Goal: Navigation & Orientation: Find specific page/section

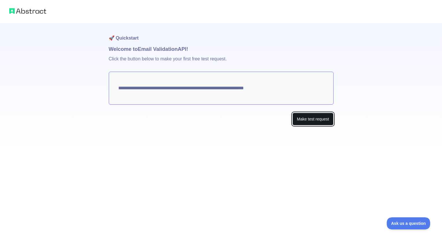
click at [311, 122] on button "Make test request" at bounding box center [312, 119] width 41 height 13
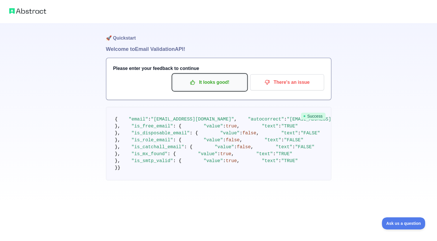
click at [234, 86] on p "It looks good!" at bounding box center [209, 82] width 65 height 10
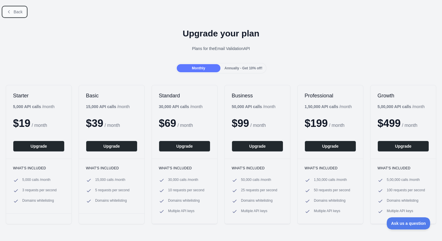
click at [17, 11] on span "Back" at bounding box center [18, 12] width 9 height 5
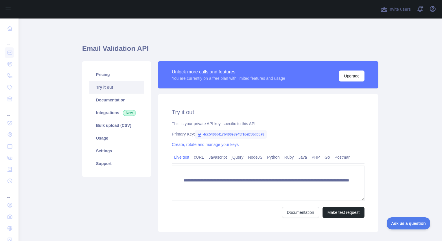
click at [230, 133] on span "4cc5406bf17b400e8945f16eb56db5a8" at bounding box center [231, 134] width 72 height 9
copy span "4cc5406bf17b400e8945f16eb56db5a8"
click at [203, 145] on link "Create, rotate and manage your keys" at bounding box center [205, 144] width 67 height 5
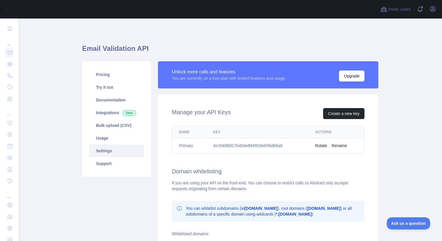
click at [318, 144] on button "Rotate" at bounding box center [321, 146] width 12 height 6
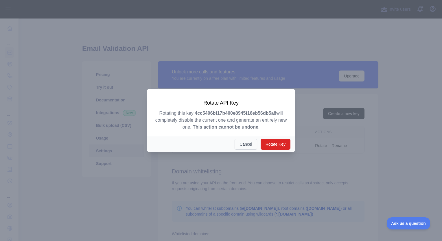
click at [249, 142] on button "Cancel" at bounding box center [245, 144] width 23 height 11
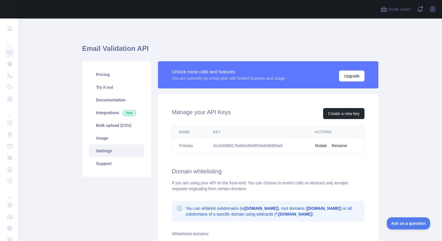
click at [220, 145] on td "4cc5406bf17b400e8945f16eb56db5a8" at bounding box center [257, 145] width 102 height 15
copy td "4cc5406bf17b400e8945f16eb56db5a8"
click at [119, 137] on link "Usage" at bounding box center [116, 138] width 55 height 13
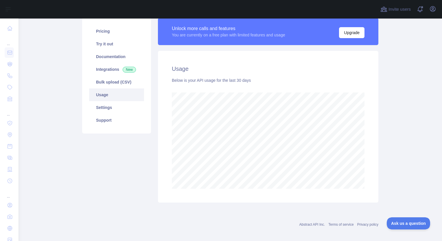
scroll to position [47, 0]
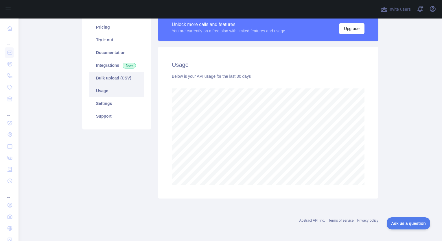
click at [112, 79] on link "Bulk upload (CSV)" at bounding box center [116, 78] width 55 height 13
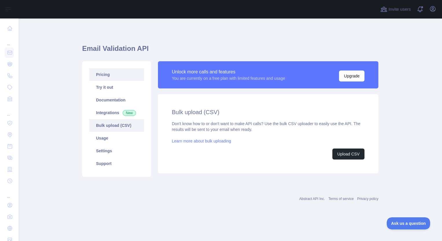
click at [115, 72] on link "Pricing" at bounding box center [116, 74] width 55 height 13
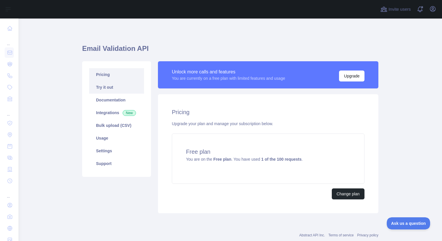
click at [112, 86] on link "Try it out" at bounding box center [116, 87] width 55 height 13
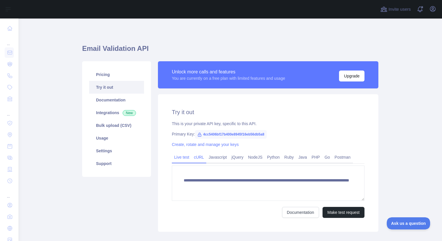
click at [198, 157] on link "cURL" at bounding box center [198, 157] width 15 height 9
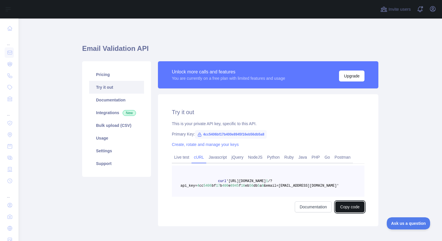
click at [342, 206] on button "Copy code" at bounding box center [349, 206] width 29 height 11
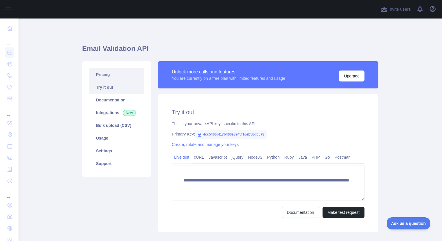
click at [116, 80] on link "Pricing" at bounding box center [116, 74] width 55 height 13
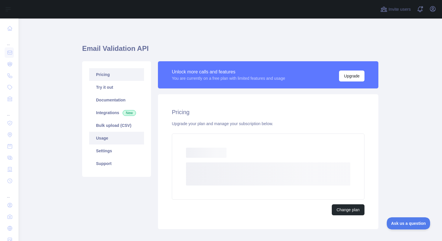
click at [106, 135] on link "Usage" at bounding box center [116, 138] width 55 height 13
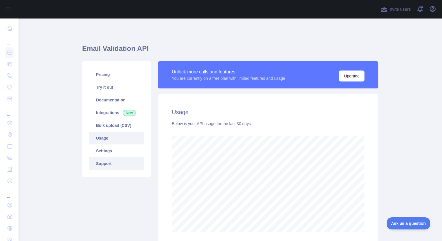
click at [104, 167] on link "Support" at bounding box center [116, 163] width 55 height 13
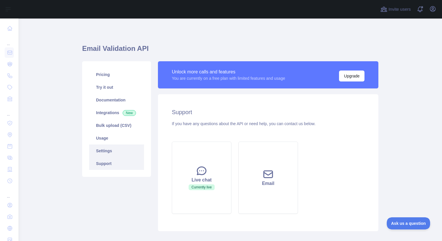
click at [104, 153] on link "Settings" at bounding box center [116, 150] width 55 height 13
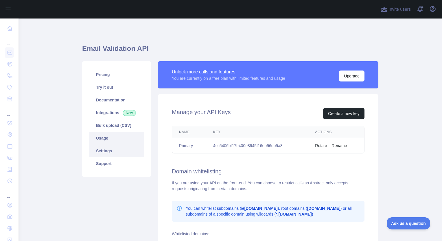
click at [110, 140] on link "Usage" at bounding box center [116, 138] width 55 height 13
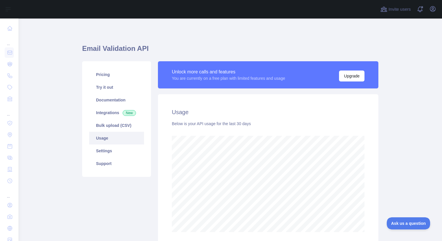
scroll to position [223, 418]
click at [114, 148] on link "Settings" at bounding box center [116, 150] width 55 height 13
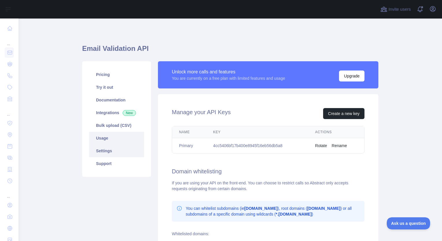
click at [112, 140] on link "Usage" at bounding box center [116, 138] width 55 height 13
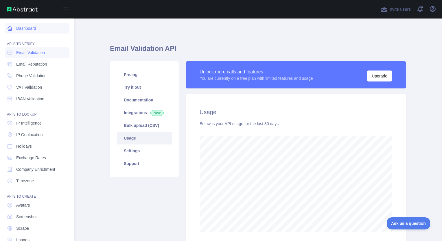
scroll to position [288767, 288626]
click at [12, 24] on link "Dashboard" at bounding box center [37, 28] width 65 height 10
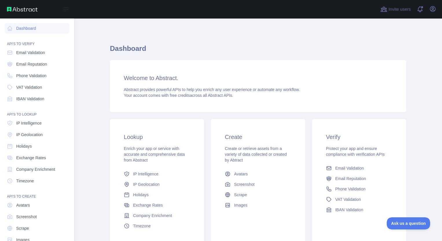
click at [17, 12] on div "Open sidebar" at bounding box center [37, 9] width 74 height 18
click at [17, 9] on img at bounding box center [22, 9] width 31 height 5
click at [11, 25] on link "Dashboard" at bounding box center [37, 28] width 65 height 10
